Goal: Find contact information: Find contact information

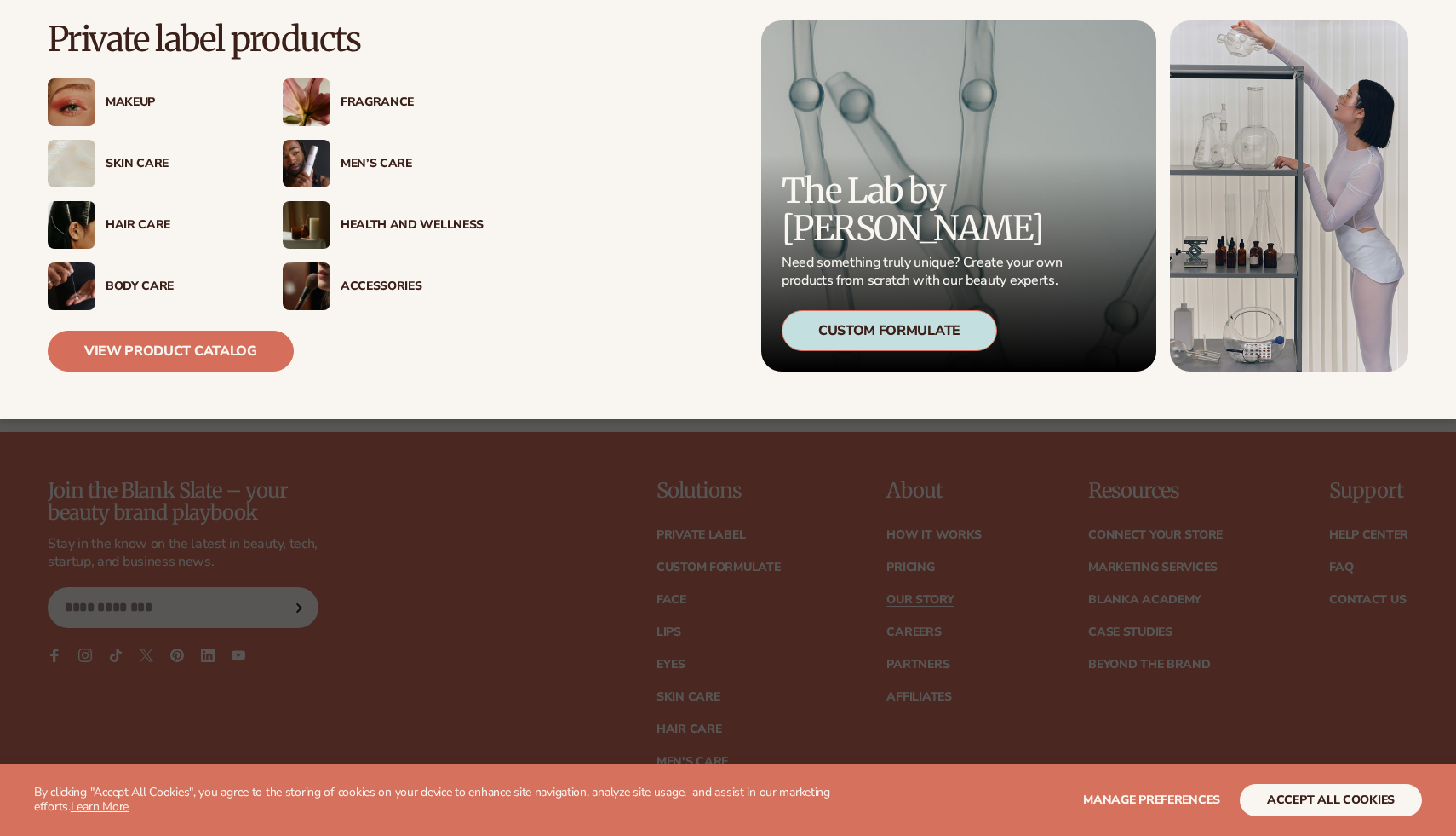
scroll to position [4982, 0]
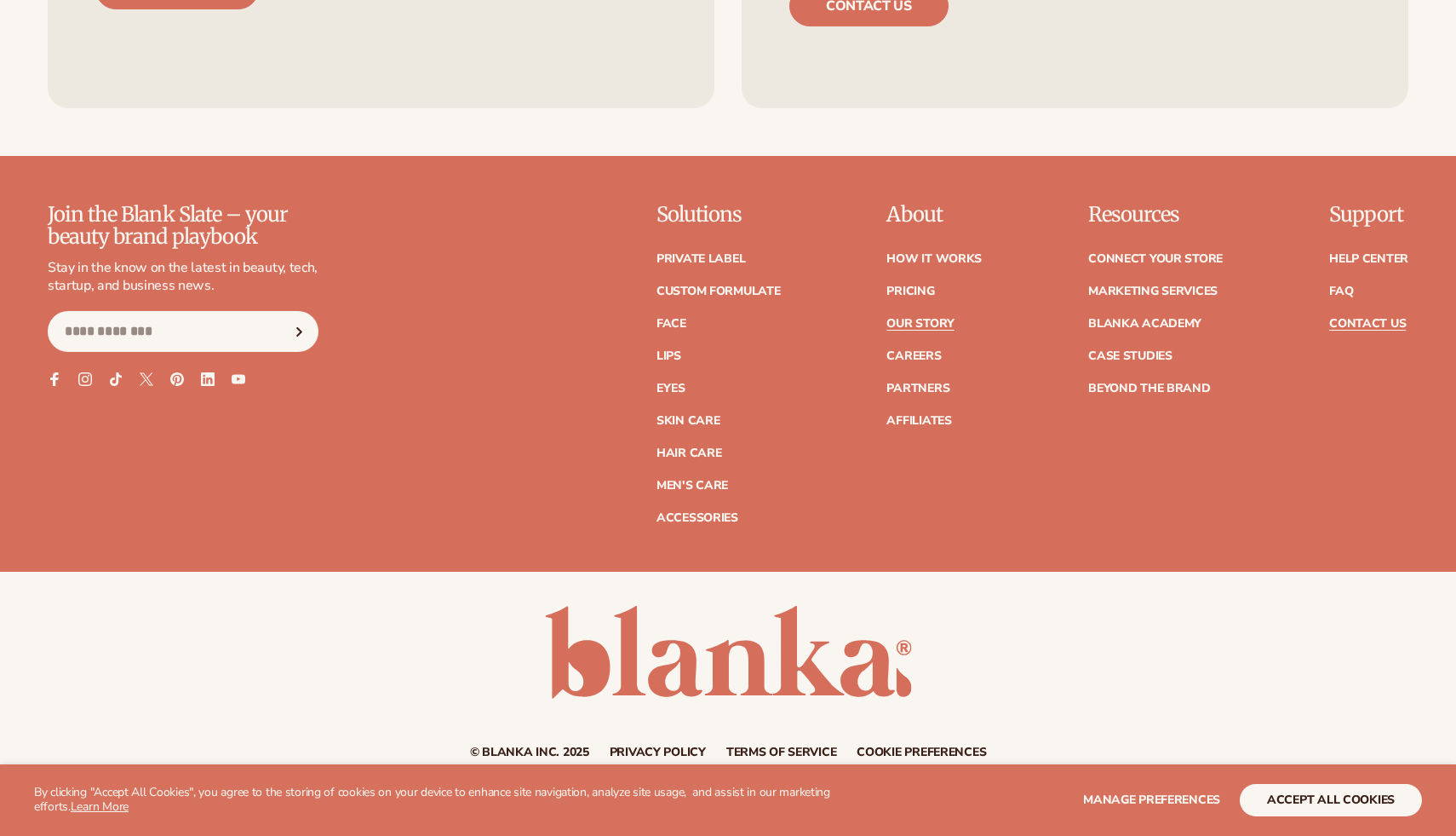
click at [1345, 318] on link "Contact Us" at bounding box center [1366, 324] width 76 height 12
